Goal: Task Accomplishment & Management: Manage account settings

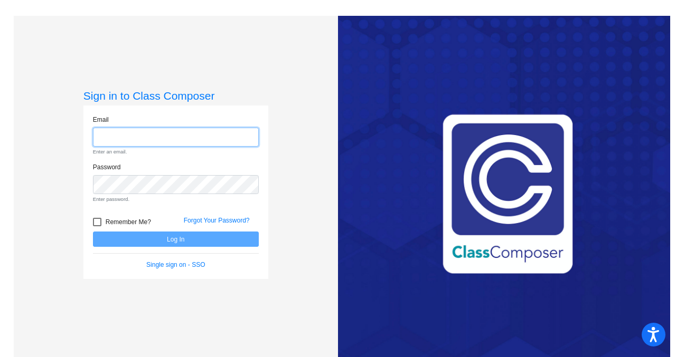
click at [201, 134] on input "email" at bounding box center [176, 138] width 166 height 20
type input "[EMAIL_ADDRESS][DOMAIN_NAME]"
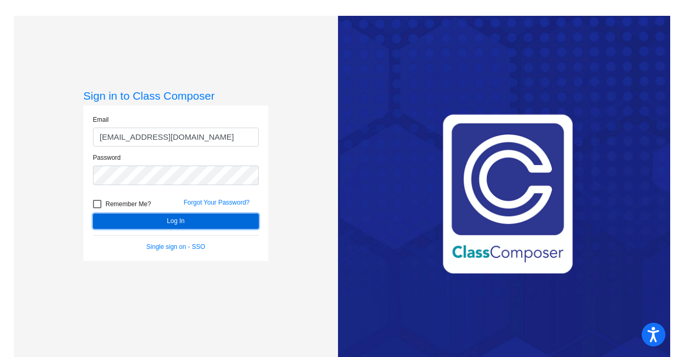
click at [196, 220] on button "Log In" at bounding box center [176, 221] width 166 height 15
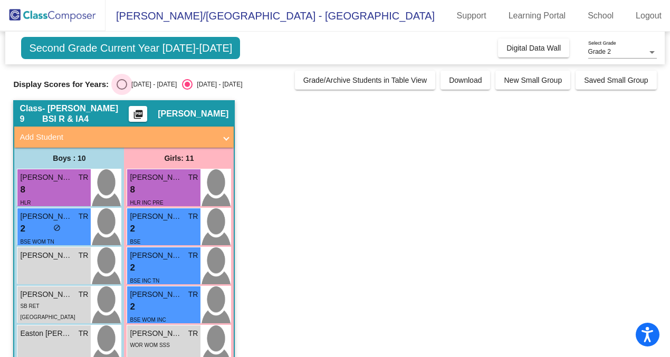
click at [122, 84] on div "Select an option" at bounding box center [122, 84] width 11 height 11
click at [122, 90] on input "[DATE] - [DATE]" at bounding box center [121, 90] width 1 height 1
radio input "true"
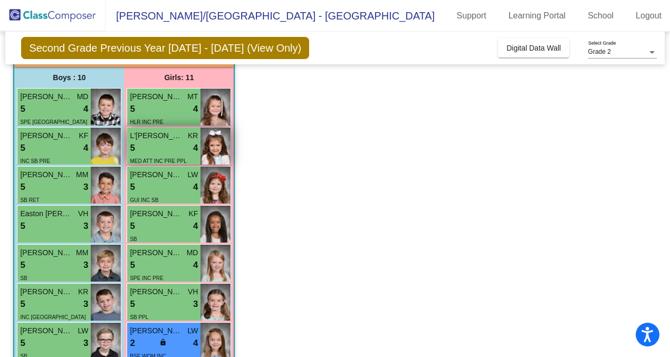
scroll to position [83, 0]
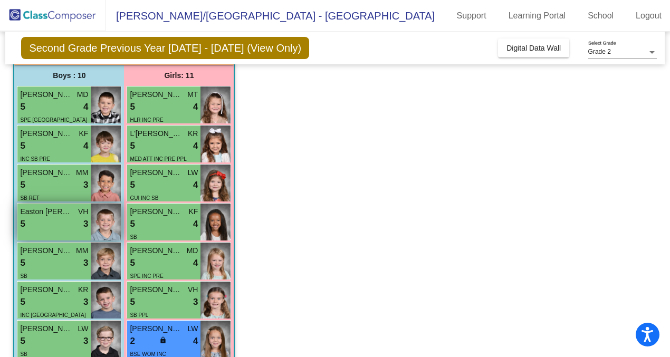
click at [55, 226] on div "5 lock do_not_disturb_alt 3" at bounding box center [54, 224] width 68 height 14
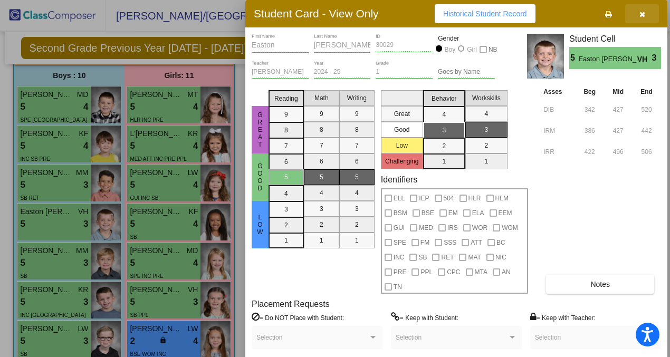
click at [642, 12] on icon "button" at bounding box center [643, 14] width 6 height 7
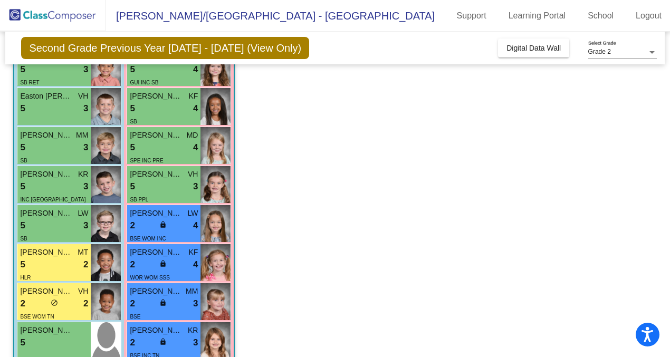
scroll to position [0, 0]
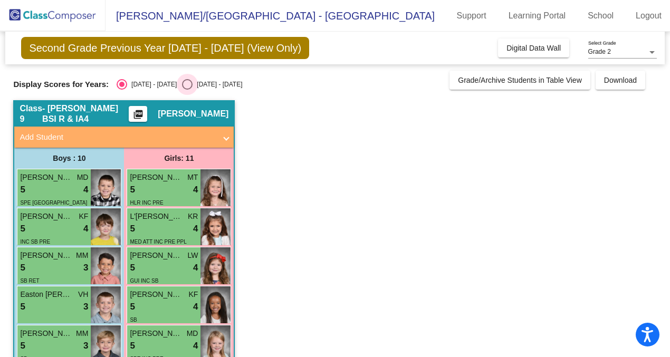
click at [182, 84] on div "Select an option" at bounding box center [187, 84] width 11 height 11
click at [187, 90] on input "[DATE] - [DATE]" at bounding box center [187, 90] width 1 height 1
radio input "true"
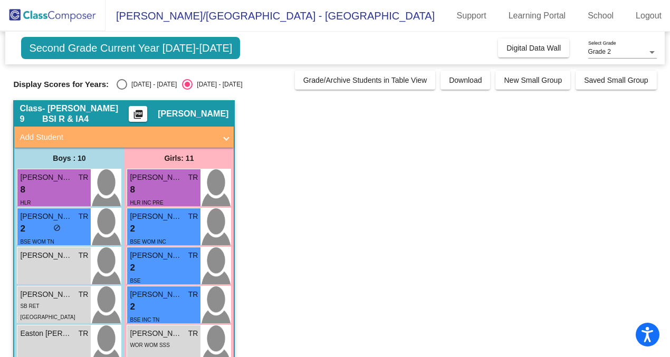
click at [124, 86] on div "Select an option" at bounding box center [122, 84] width 11 height 11
click at [122, 90] on input "[DATE] - [DATE]" at bounding box center [121, 90] width 1 height 1
radio input "true"
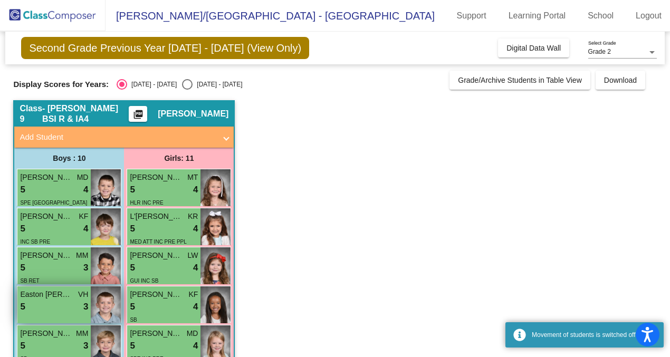
click at [52, 305] on div "5 lock do_not_disturb_alt 3" at bounding box center [54, 307] width 68 height 14
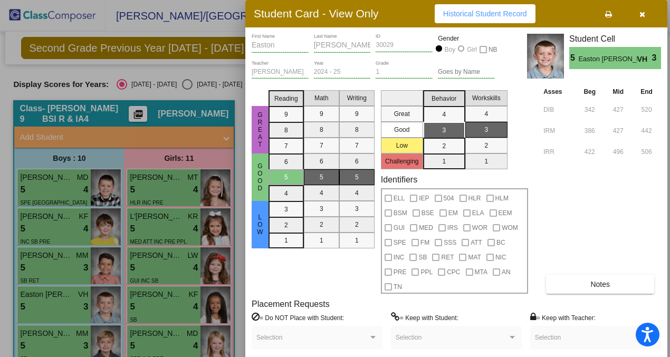
click at [647, 15] on button "button" at bounding box center [642, 13] width 34 height 19
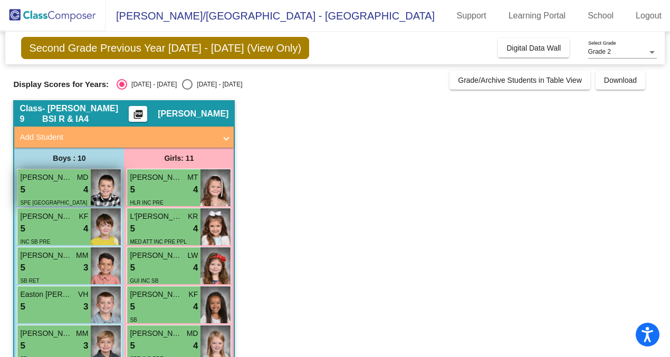
click at [53, 187] on div "5 lock do_not_disturb_alt 4" at bounding box center [54, 190] width 68 height 14
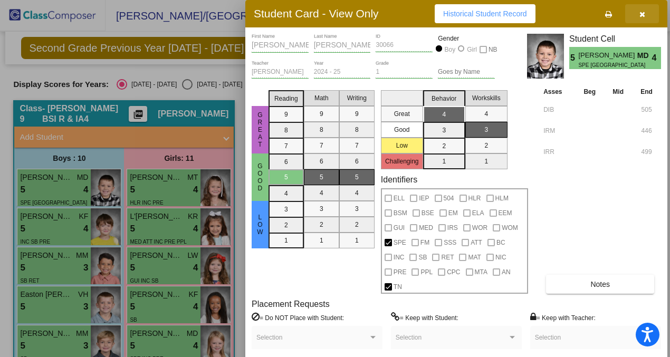
click at [648, 15] on button "button" at bounding box center [642, 13] width 34 height 19
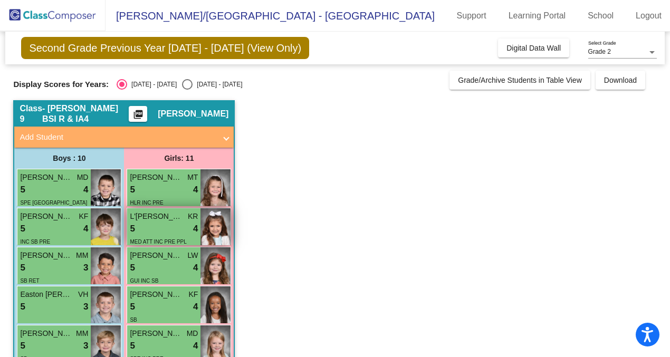
click at [182, 233] on div "5 lock do_not_disturb_alt 4" at bounding box center [164, 229] width 68 height 14
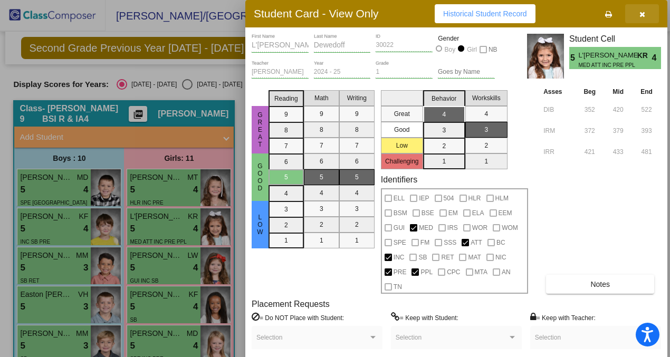
click at [645, 17] on button "button" at bounding box center [642, 13] width 34 height 19
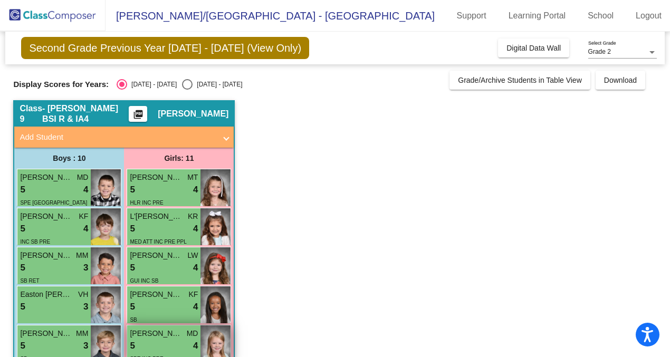
click at [152, 345] on div "5 lock do_not_disturb_alt 4" at bounding box center [164, 346] width 68 height 14
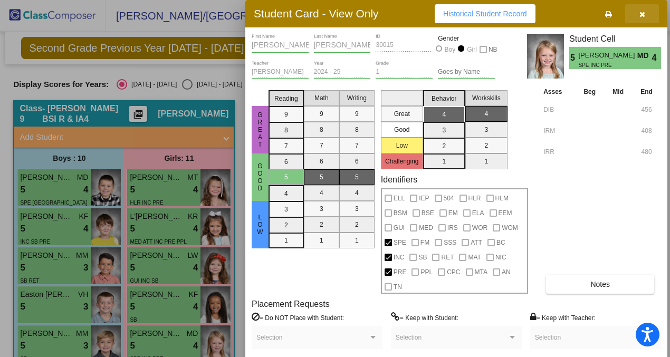
click at [641, 13] on icon "button" at bounding box center [643, 14] width 6 height 7
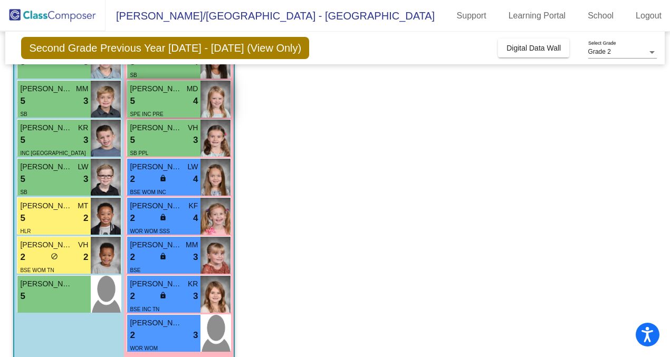
scroll to position [258, 0]
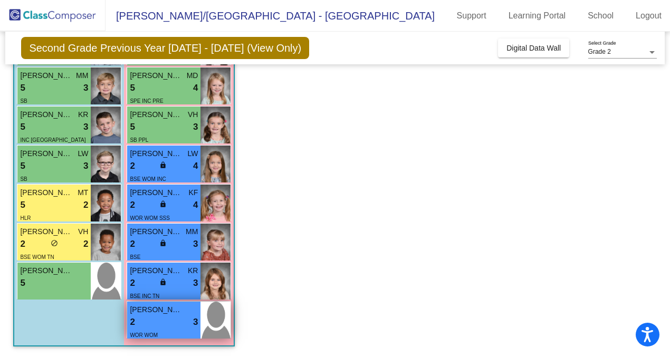
click at [155, 319] on div "2 lock do_not_disturb_alt 3" at bounding box center [164, 323] width 68 height 14
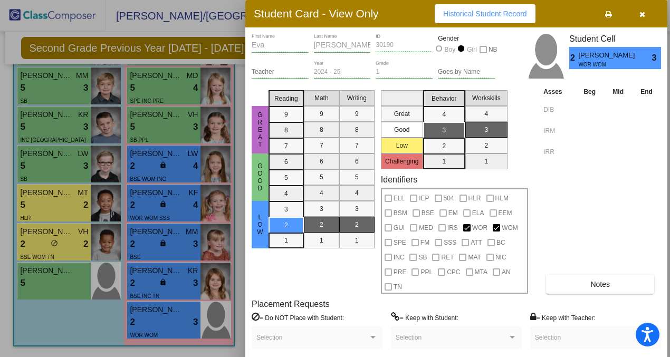
click at [642, 18] on button "button" at bounding box center [642, 13] width 34 height 19
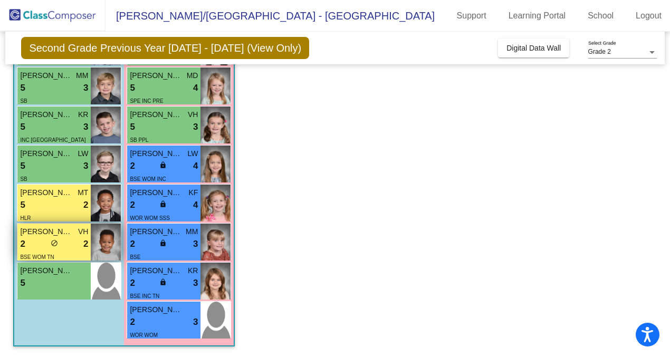
click at [40, 228] on span "[PERSON_NAME]" at bounding box center [46, 231] width 53 height 11
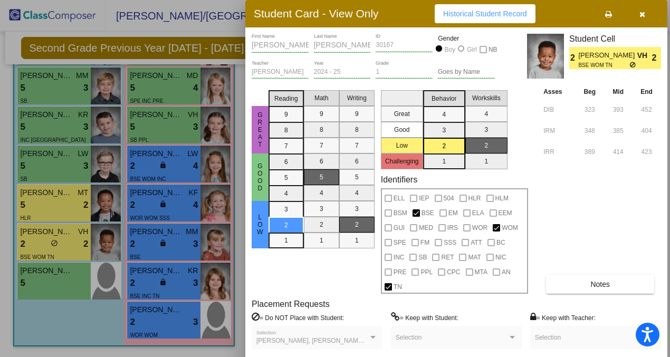
click at [644, 15] on icon "button" at bounding box center [643, 14] width 6 height 7
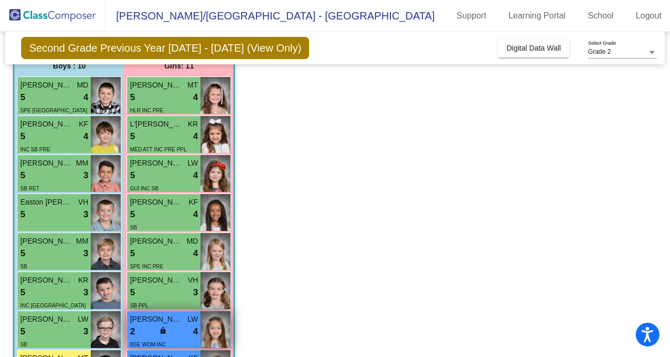
scroll to position [0, 0]
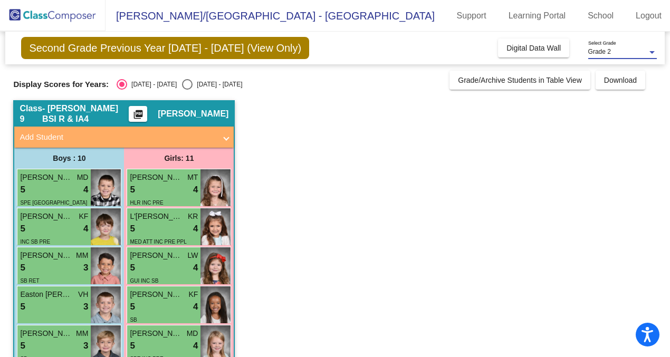
click at [623, 50] on div "Grade 2" at bounding box center [617, 52] width 59 height 7
click at [518, 187] on div at bounding box center [335, 178] width 670 height 357
click at [182, 84] on div "Select an option" at bounding box center [187, 84] width 11 height 11
click at [187, 90] on input "[DATE] - [DATE]" at bounding box center [187, 90] width 1 height 1
radio input "true"
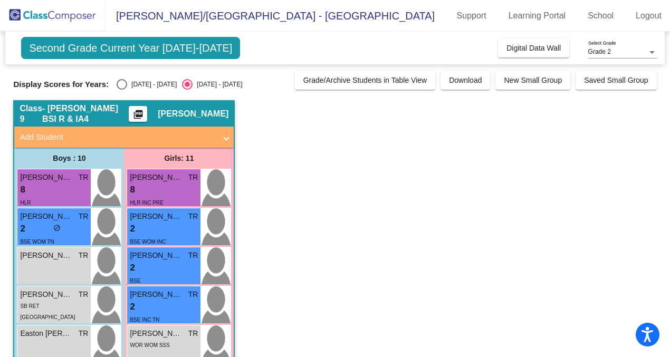
click at [121, 89] on div "Select an option" at bounding box center [122, 84] width 11 height 11
click at [121, 90] on input "[DATE] - [DATE]" at bounding box center [121, 90] width 1 height 1
radio input "true"
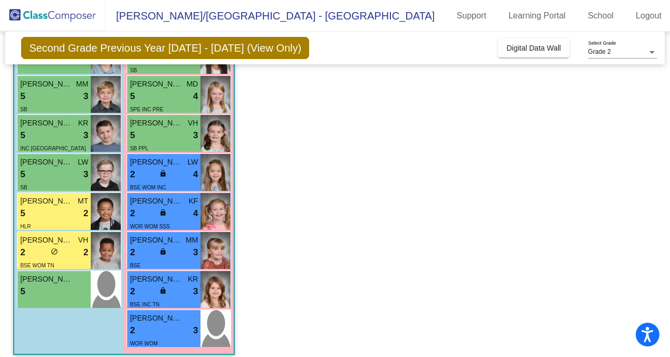
scroll to position [258, 0]
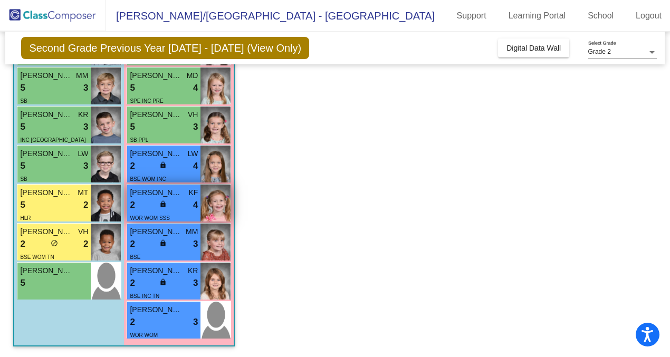
click at [182, 206] on div "2 lock do_not_disturb_alt 4" at bounding box center [164, 205] width 68 height 14
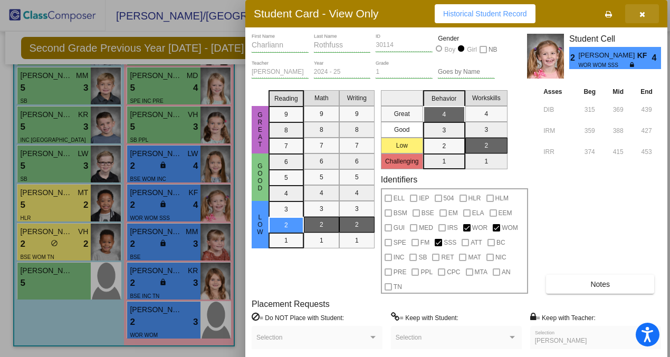
click at [648, 12] on button "button" at bounding box center [642, 13] width 34 height 19
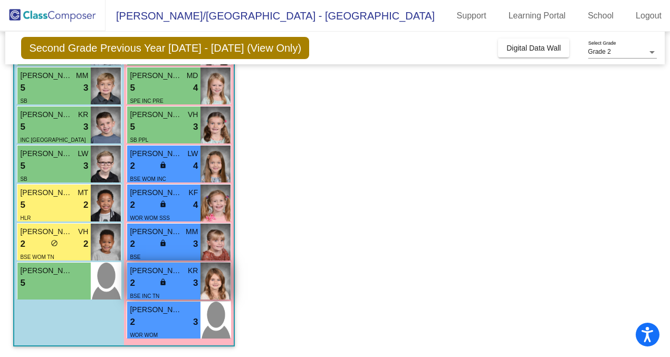
click at [177, 281] on div "2 lock do_not_disturb_alt 3" at bounding box center [164, 284] width 68 height 14
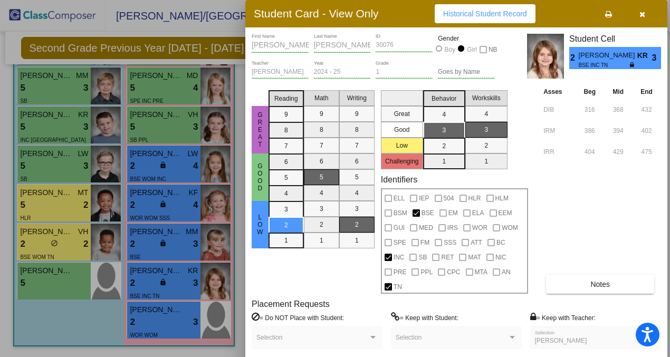
click at [645, 14] on button "button" at bounding box center [642, 13] width 34 height 19
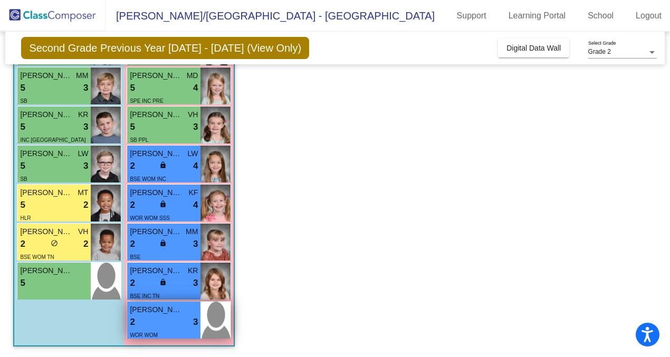
click at [162, 331] on div "WOR WOM" at bounding box center [164, 334] width 68 height 11
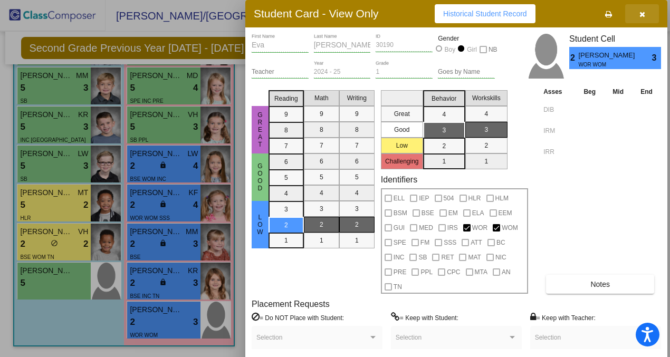
click at [642, 12] on icon "button" at bounding box center [643, 14] width 6 height 7
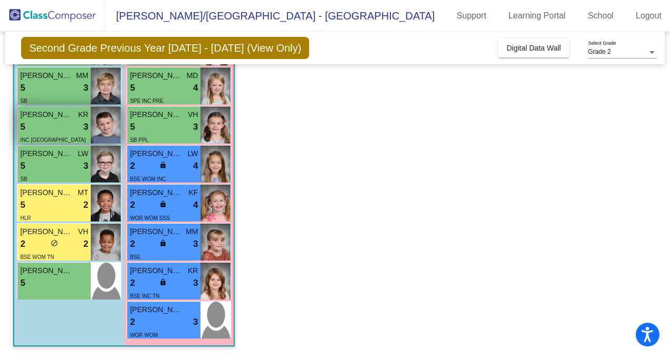
click at [52, 131] on div "5 lock do_not_disturb_alt 3" at bounding box center [54, 127] width 68 height 14
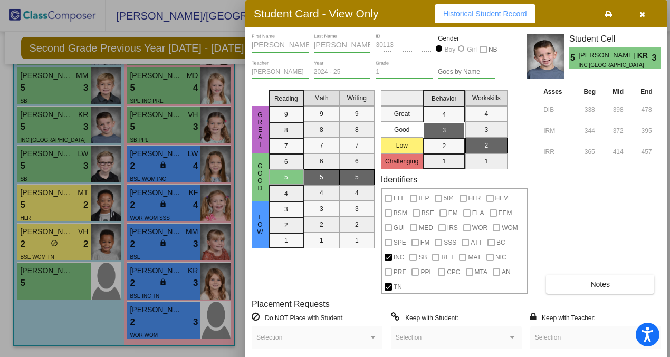
click at [647, 13] on button "button" at bounding box center [642, 13] width 34 height 19
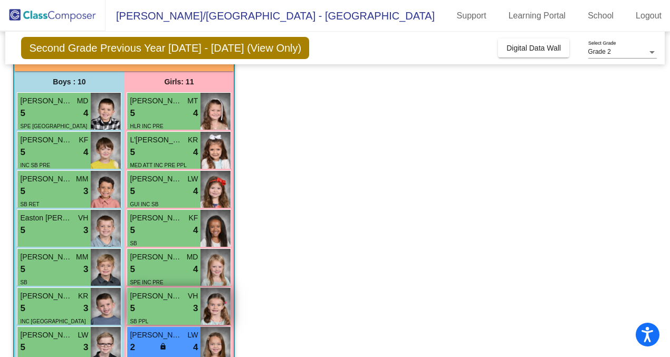
scroll to position [0, 0]
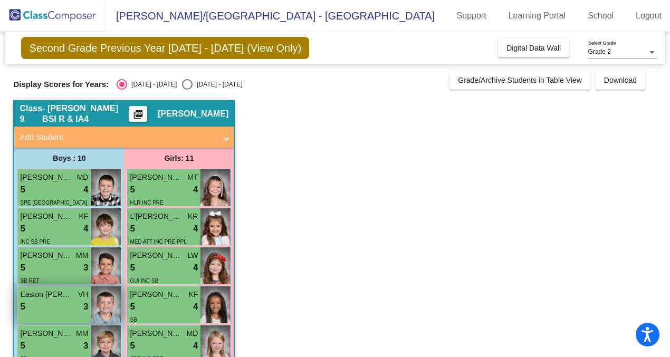
click at [55, 312] on div "5 lock do_not_disturb_alt 3" at bounding box center [54, 307] width 68 height 14
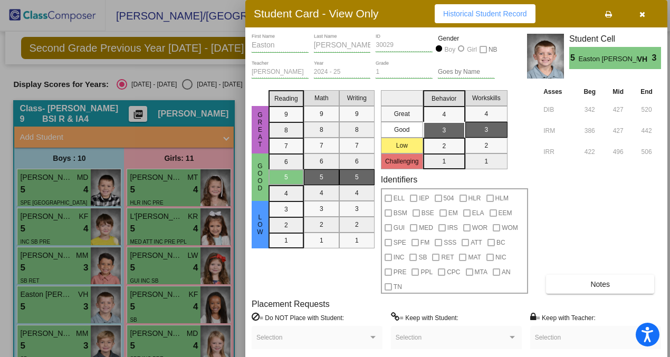
click at [647, 14] on button "button" at bounding box center [642, 13] width 34 height 19
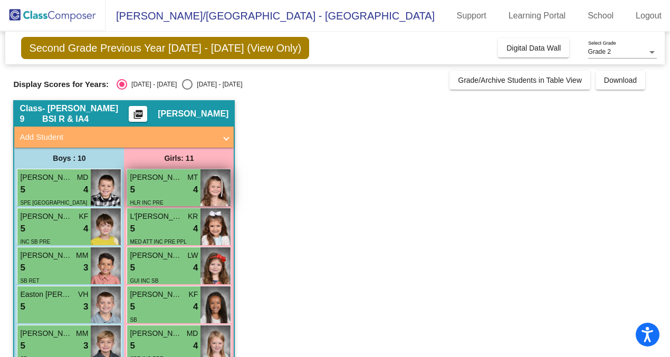
click at [174, 188] on div "5 lock do_not_disturb_alt 4" at bounding box center [164, 190] width 68 height 14
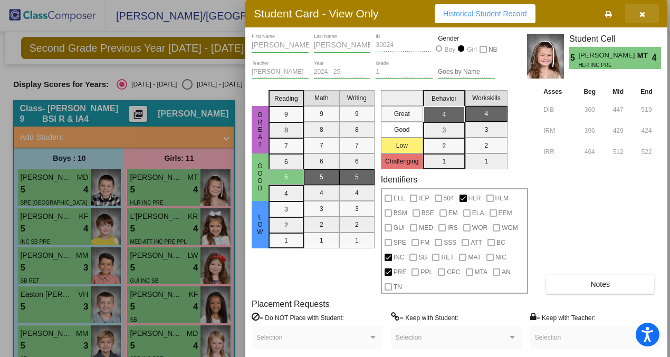
click at [648, 13] on button "button" at bounding box center [642, 13] width 34 height 19
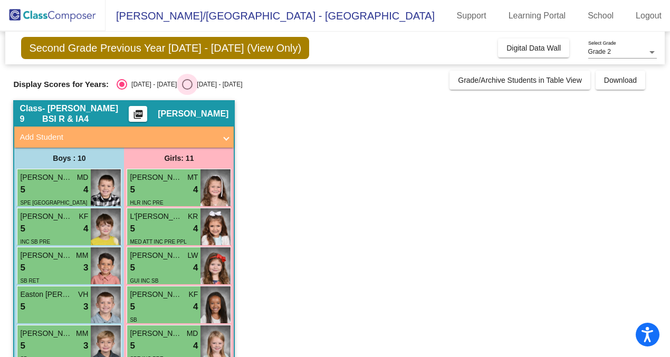
click at [182, 86] on div "Select an option" at bounding box center [187, 84] width 11 height 11
click at [187, 90] on input "[DATE] - [DATE]" at bounding box center [187, 90] width 1 height 1
radio input "true"
